Goal: Information Seeking & Learning: Learn about a topic

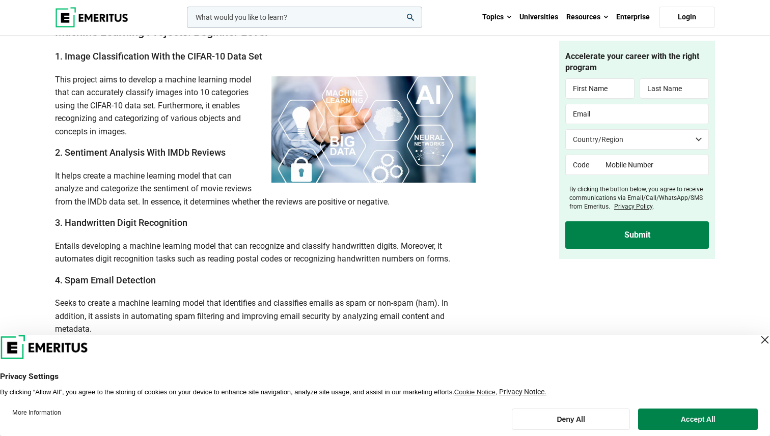
scroll to position [593, 0]
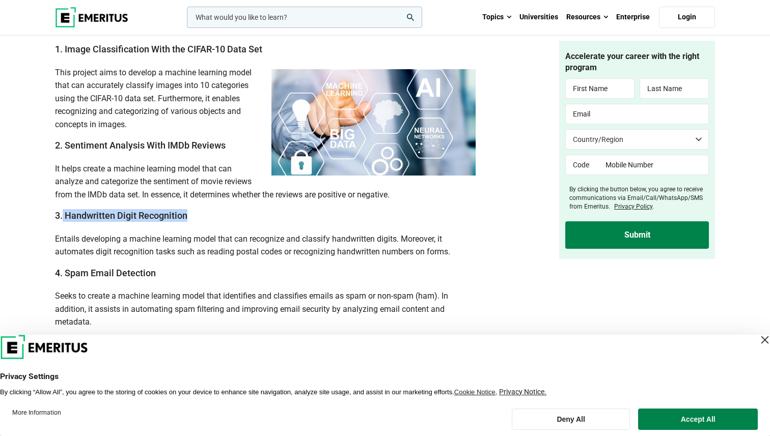
drag, startPoint x: 63, startPoint y: 217, endPoint x: 233, endPoint y: 224, distance: 169.7
click at [68, 274] on h3 "4. Spam Email Detection" at bounding box center [265, 273] width 420 height 13
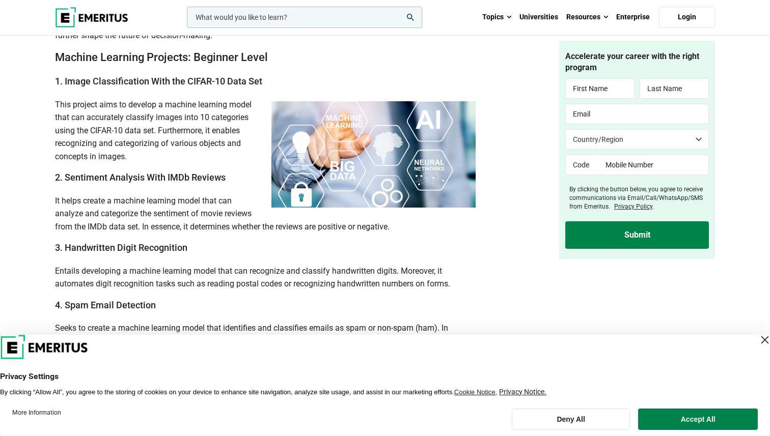
scroll to position [576, 0]
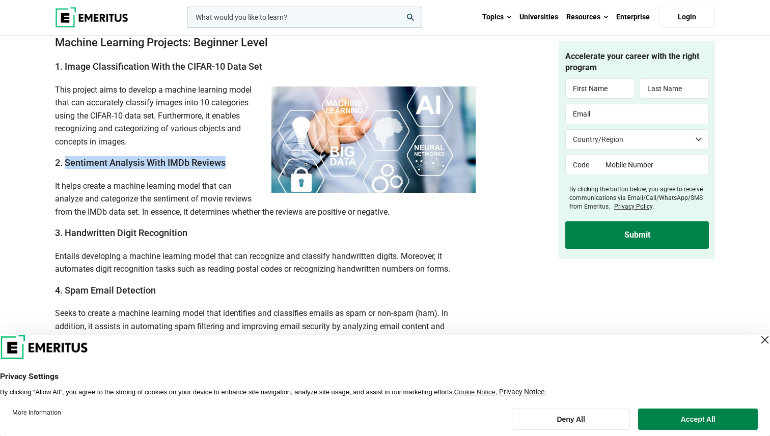
drag, startPoint x: 67, startPoint y: 164, endPoint x: 227, endPoint y: 167, distance: 159.4
click at [227, 167] on h3 "2. Sentiment Analysis With IMDb Reviews" at bounding box center [265, 162] width 420 height 13
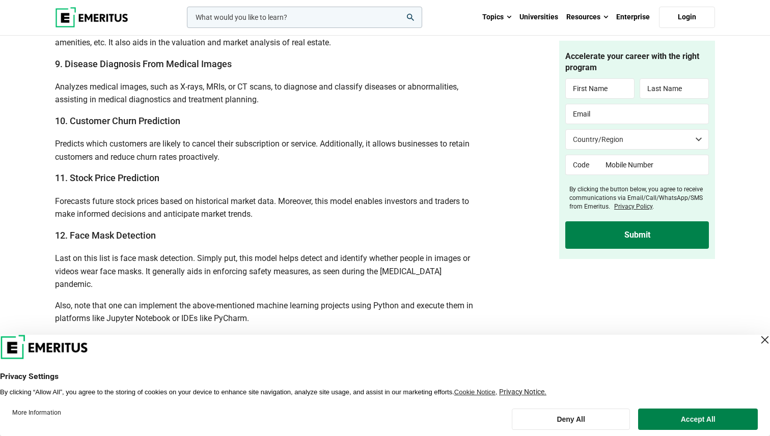
scroll to position [1126, 0]
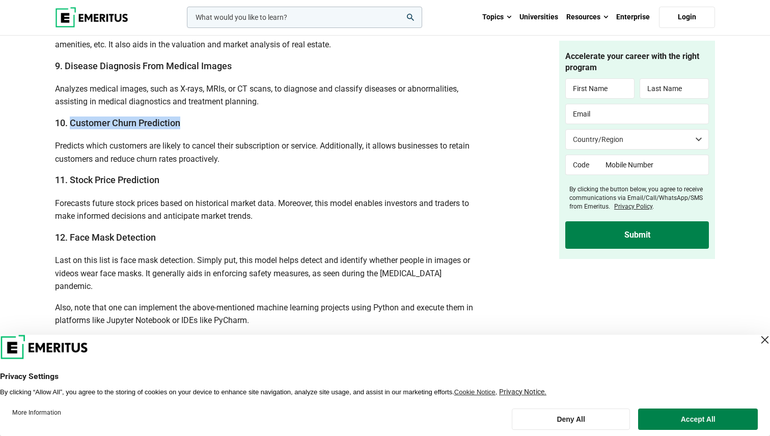
drag, startPoint x: 70, startPoint y: 121, endPoint x: 182, endPoint y: 120, distance: 111.5
click at [182, 120] on h3 "10. Customer Churn Prediction" at bounding box center [265, 123] width 420 height 13
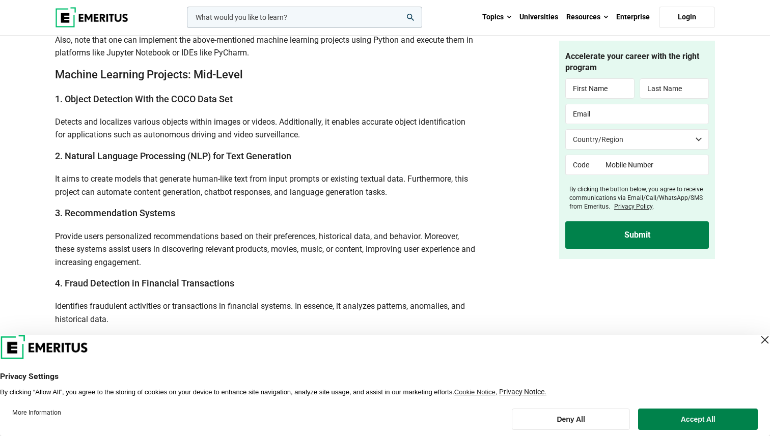
scroll to position [1392, 0]
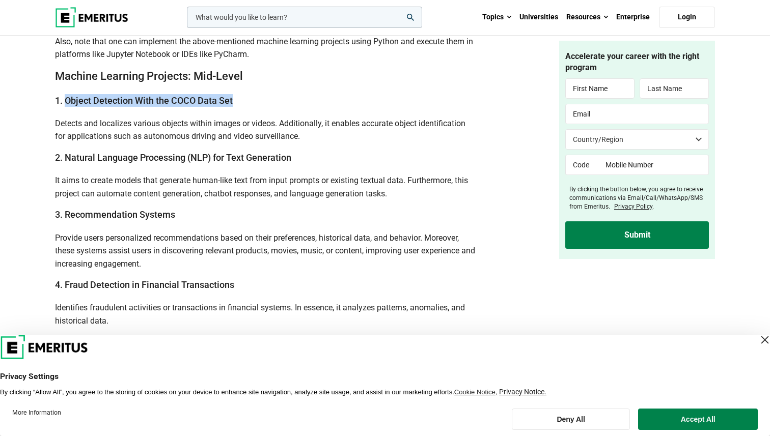
drag, startPoint x: 68, startPoint y: 88, endPoint x: 240, endPoint y: 91, distance: 172.6
click at [240, 94] on h3 "1. Object Detection With the COCO Data Set" at bounding box center [265, 100] width 420 height 13
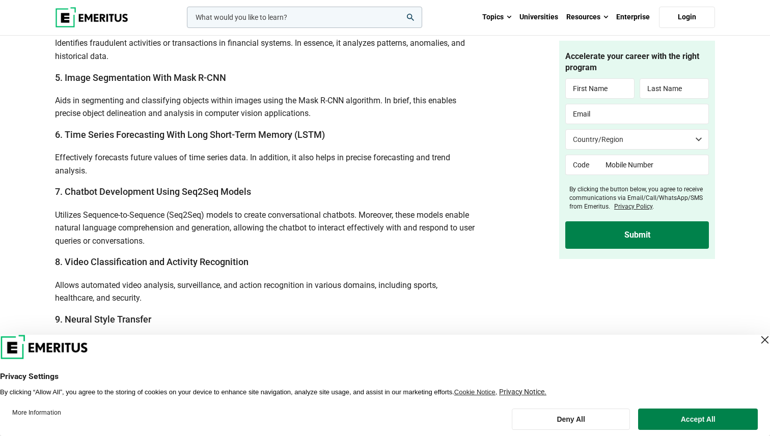
scroll to position [1654, 0]
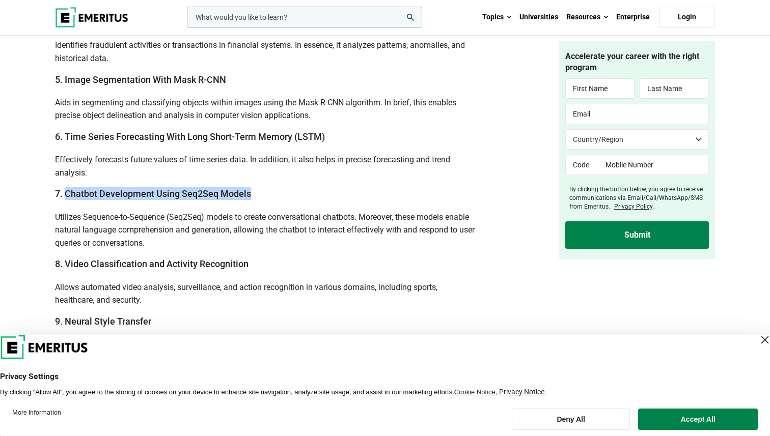
drag, startPoint x: 66, startPoint y: 182, endPoint x: 254, endPoint y: 176, distance: 187.4
click at [254, 187] on h3 "7. Chatbot Development Using Seq2Seq Models" at bounding box center [265, 193] width 420 height 13
click at [142, 283] on span "Allows automated video analysis, surveillance, and action recognition in variou…" at bounding box center [246, 294] width 382 height 23
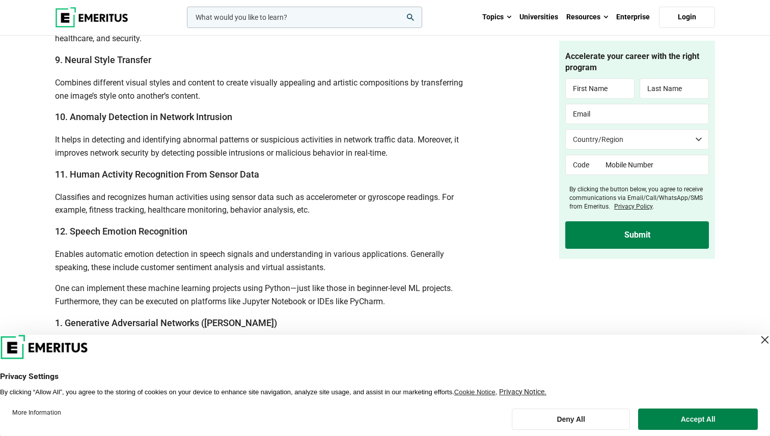
scroll to position [1917, 0]
drag, startPoint x: 72, startPoint y: 218, endPoint x: 194, endPoint y: 213, distance: 122.3
click at [194, 225] on h3 "12. Speech Emotion Recognition" at bounding box center [265, 231] width 420 height 13
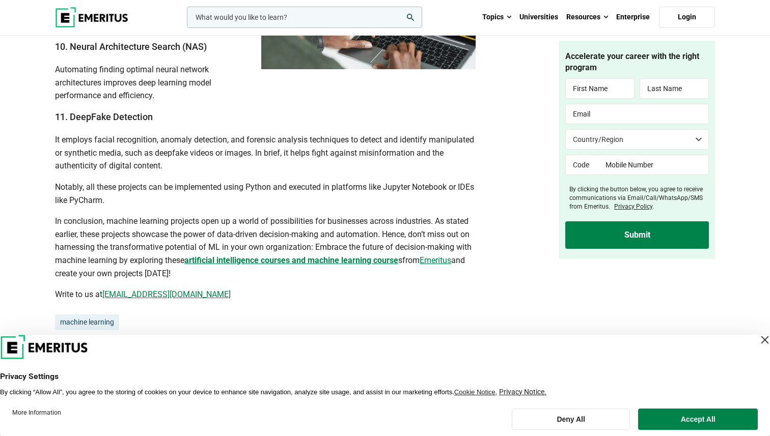
scroll to position [2775, 0]
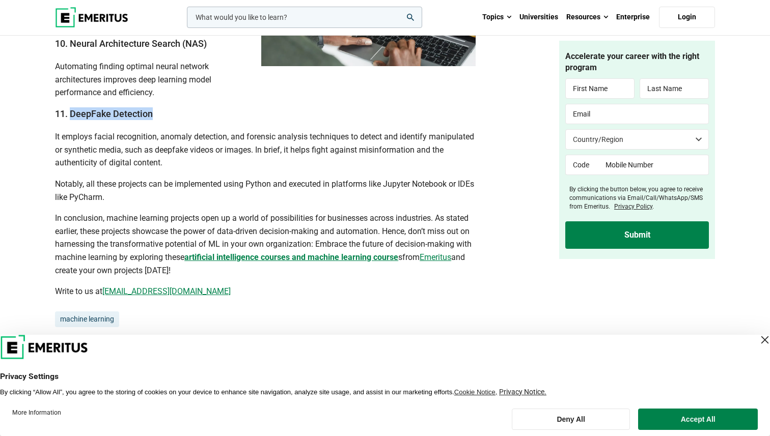
drag, startPoint x: 72, startPoint y: 101, endPoint x: 161, endPoint y: 98, distance: 88.7
click at [161, 107] on h3 "11. DeepFake Detection" at bounding box center [265, 113] width 420 height 13
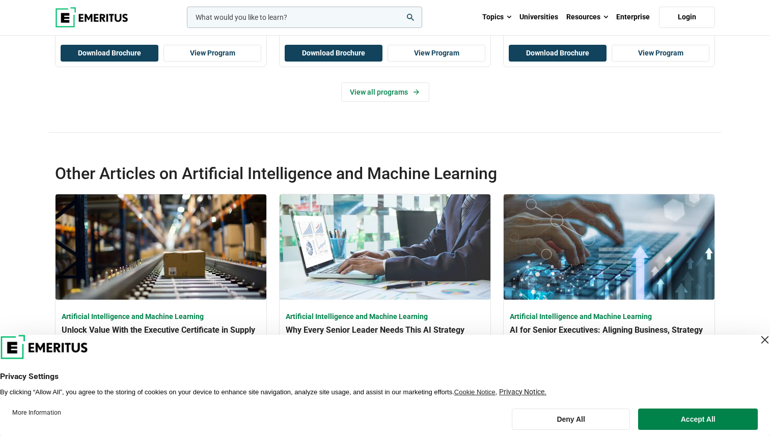
scroll to position [3495, 0]
